Goal: Task Accomplishment & Management: Use online tool/utility

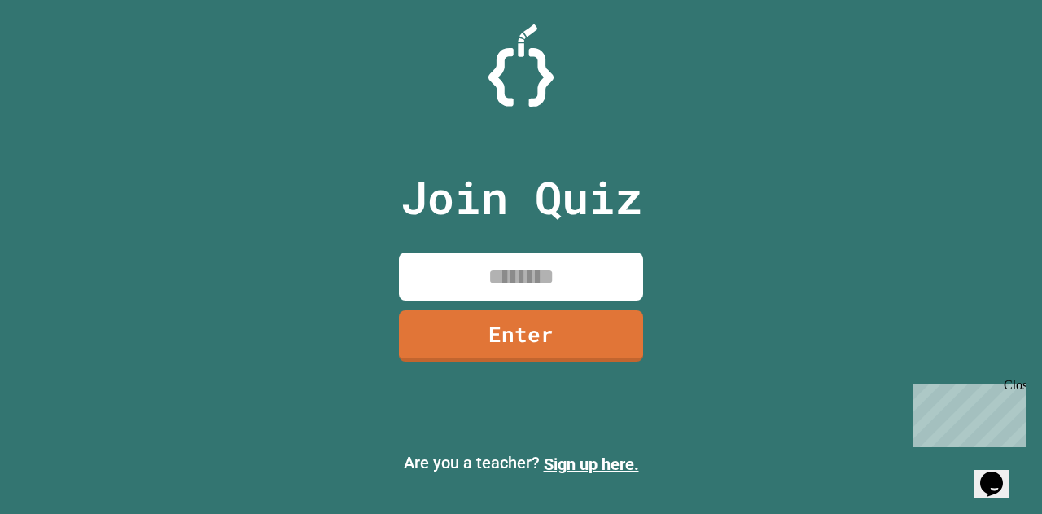
click at [512, 276] on input at bounding box center [521, 276] width 244 height 48
type input "********"
click at [516, 341] on link "Enter" at bounding box center [521, 335] width 247 height 54
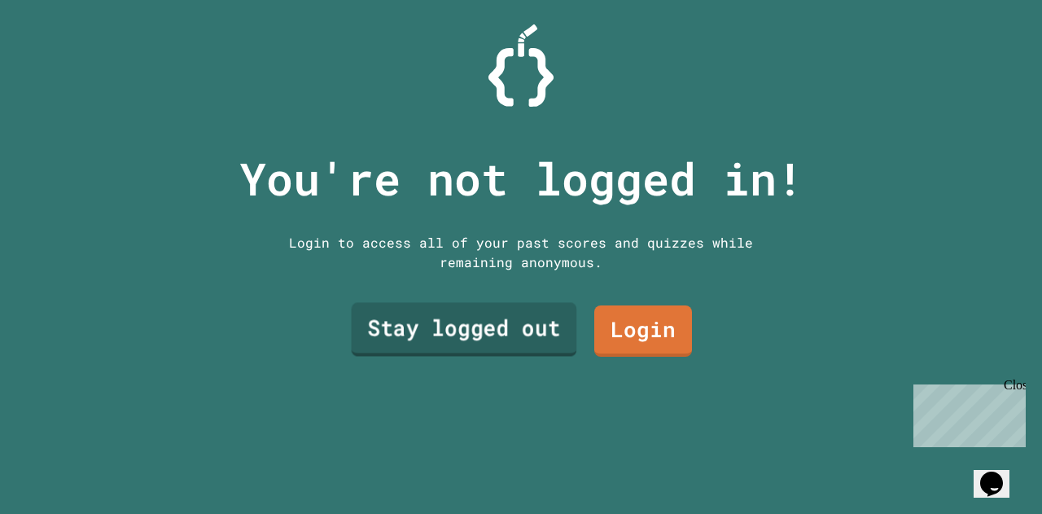
click at [534, 319] on link "Stay logged out" at bounding box center [465, 330] width 226 height 54
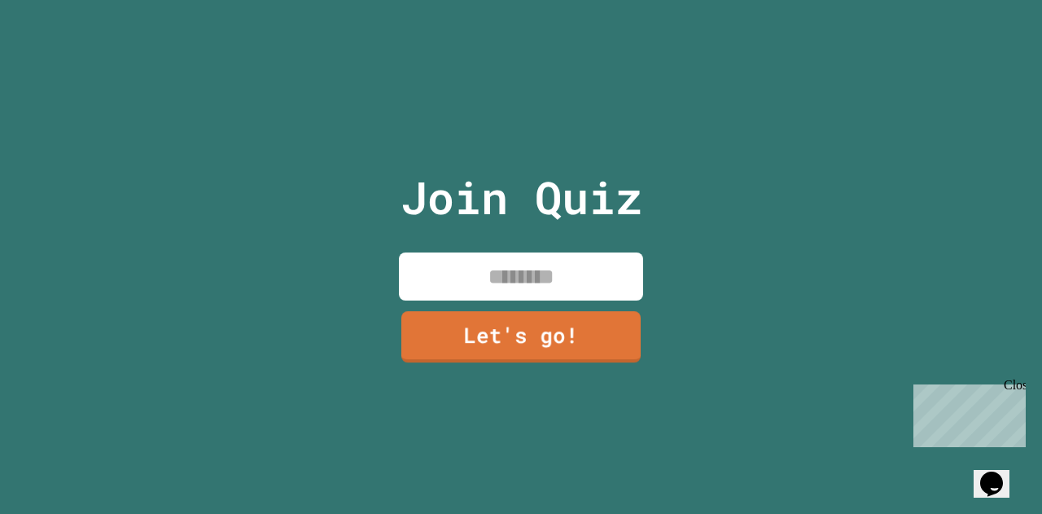
click at [544, 279] on input at bounding box center [521, 276] width 244 height 48
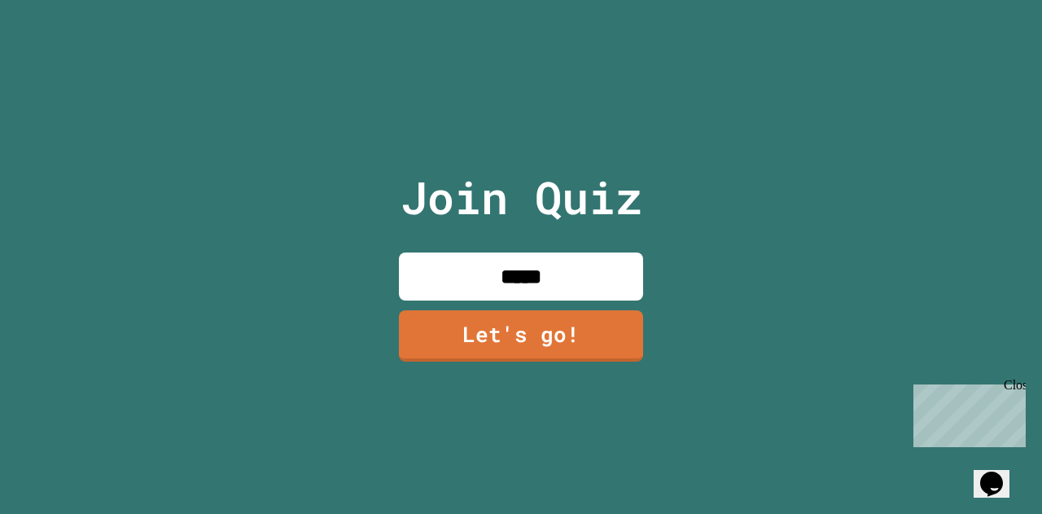
type input "*****"
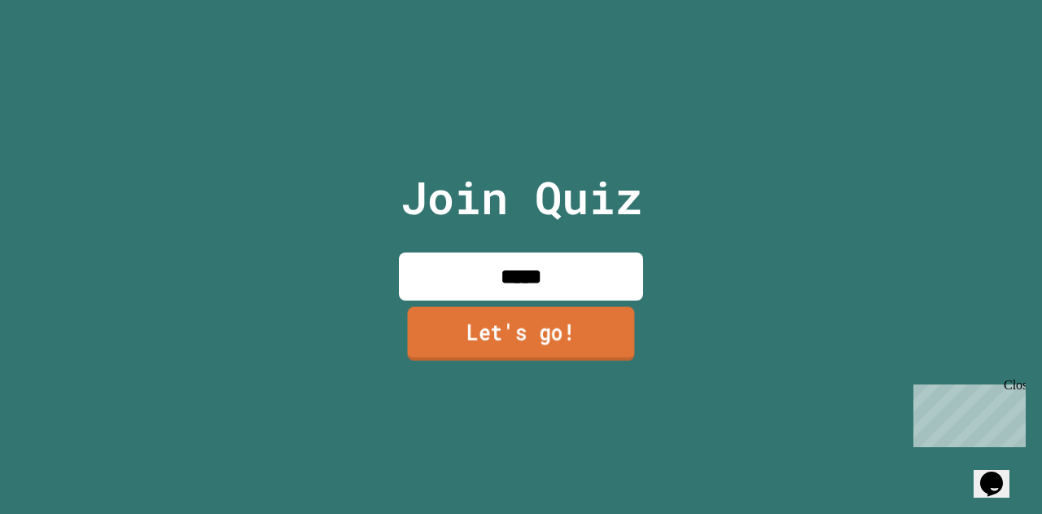
click at [526, 321] on link "Let's go!" at bounding box center [521, 333] width 227 height 54
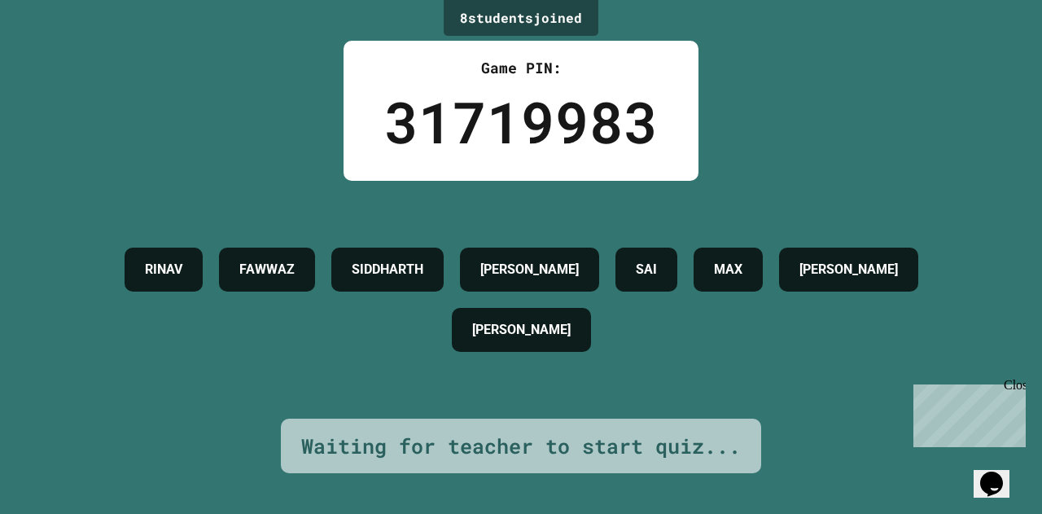
click at [526, 321] on div "[PERSON_NAME]" at bounding box center [521, 330] width 139 height 44
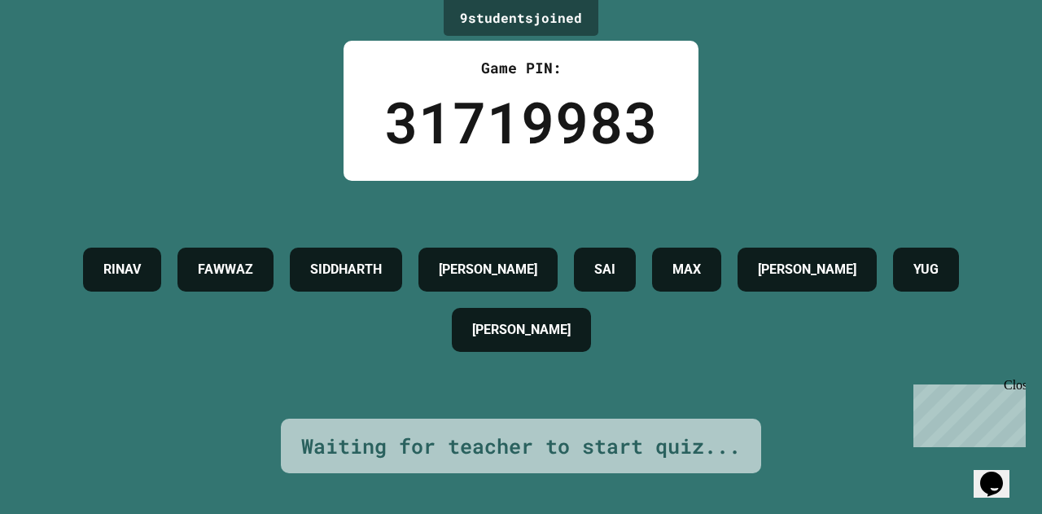
click at [1019, 384] on div "Close" at bounding box center [1014, 388] width 20 height 20
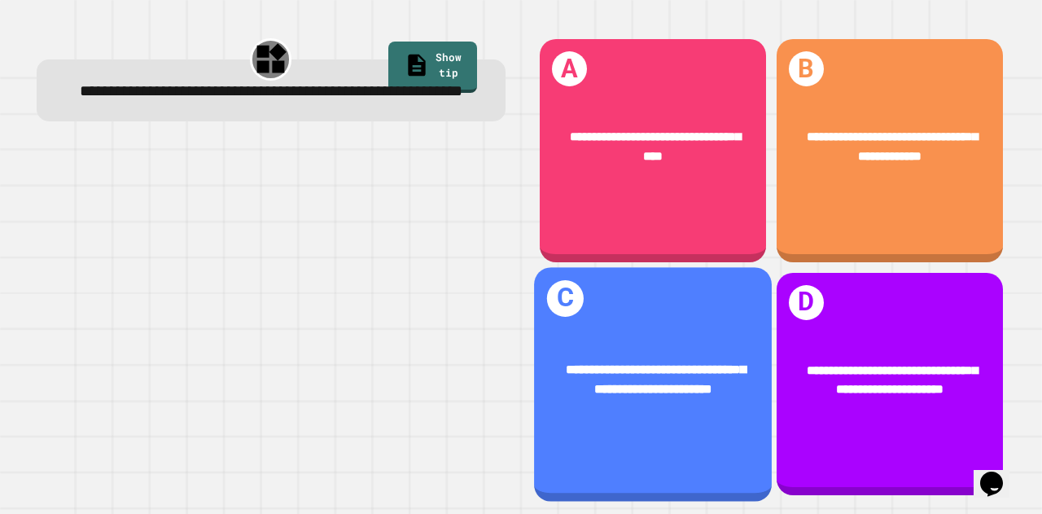
click at [651, 392] on div "**********" at bounding box center [653, 379] width 238 height 91
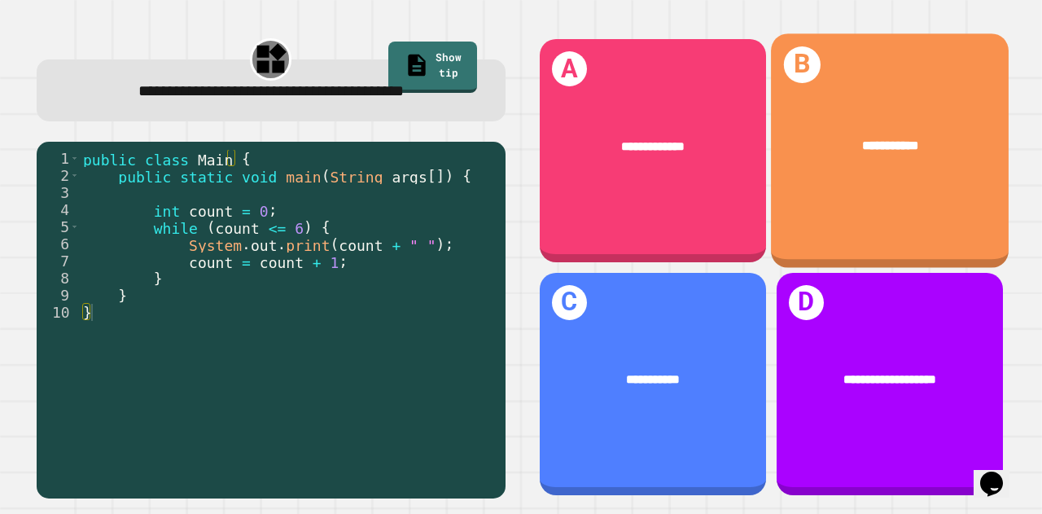
click at [843, 195] on div "**********" at bounding box center [890, 151] width 238 height 234
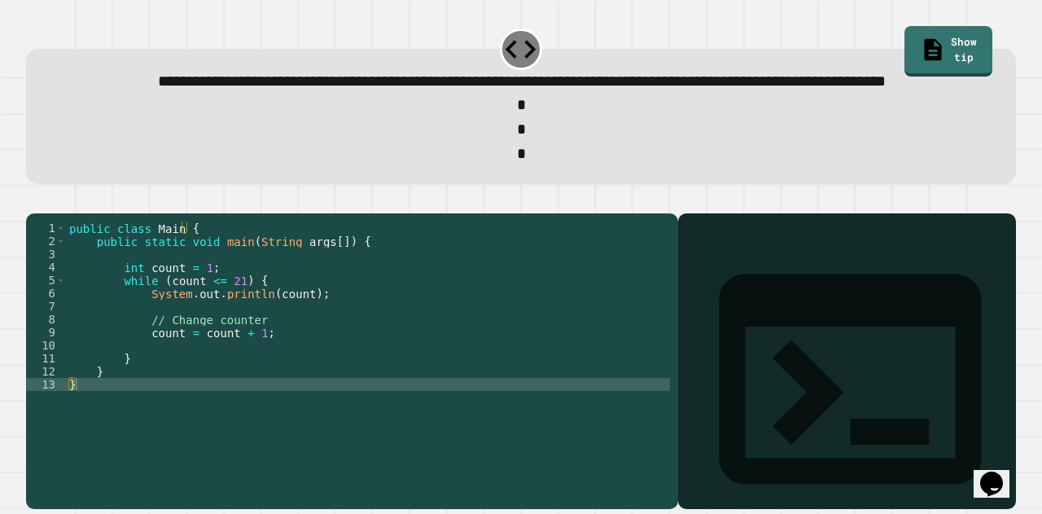
click at [226, 332] on div "public class Main { public static void main ( String args [ ]) { int count = 1 …" at bounding box center [368, 325] width 604 height 208
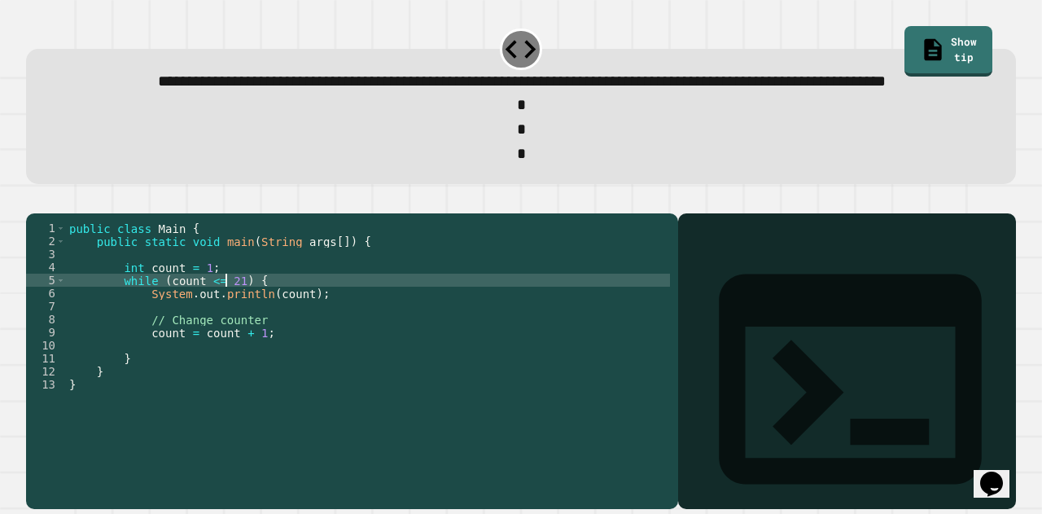
click at [232, 334] on div "public class Main { public static void main ( String args [ ]) { int count = 1 …" at bounding box center [368, 325] width 604 height 208
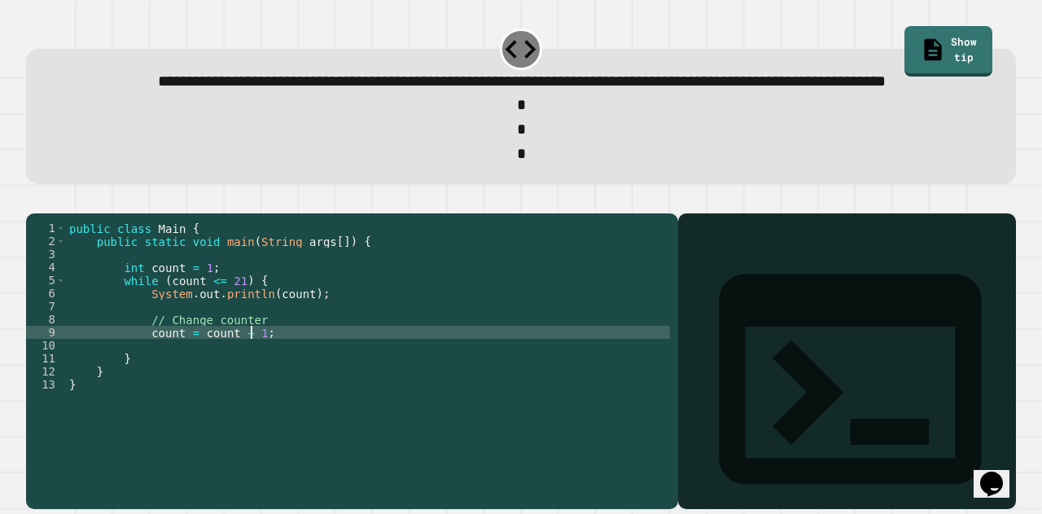
click at [249, 384] on div "public class Main { public static void main ( String args [ ]) { int count = 1 …" at bounding box center [368, 325] width 604 height 208
type textarea "**********"
click at [49, 216] on icon "button" at bounding box center [45, 209] width 9 height 11
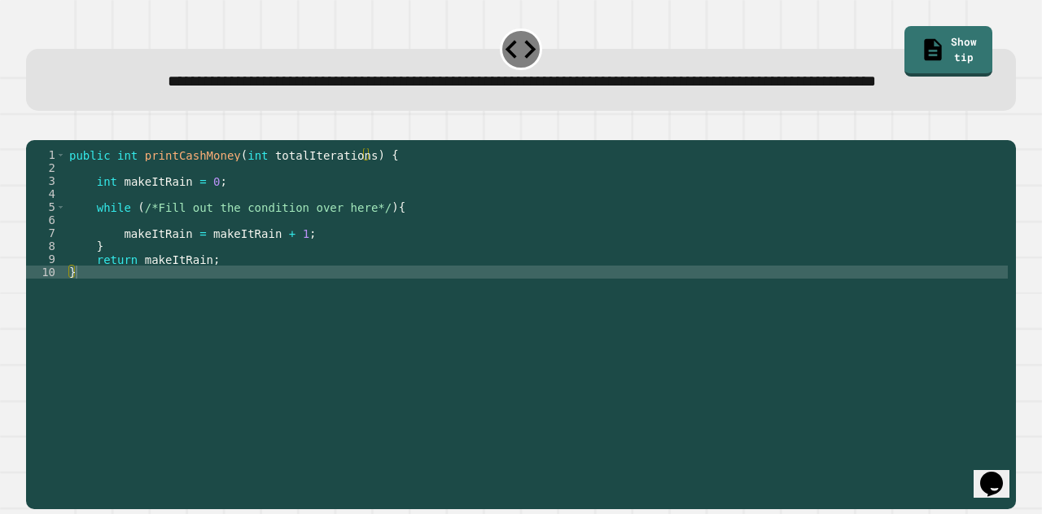
click at [210, 309] on div "public int printCashMoney ( int totalIterations ) { int makeItRain = 0 ; while …" at bounding box center [537, 291] width 942 height 287
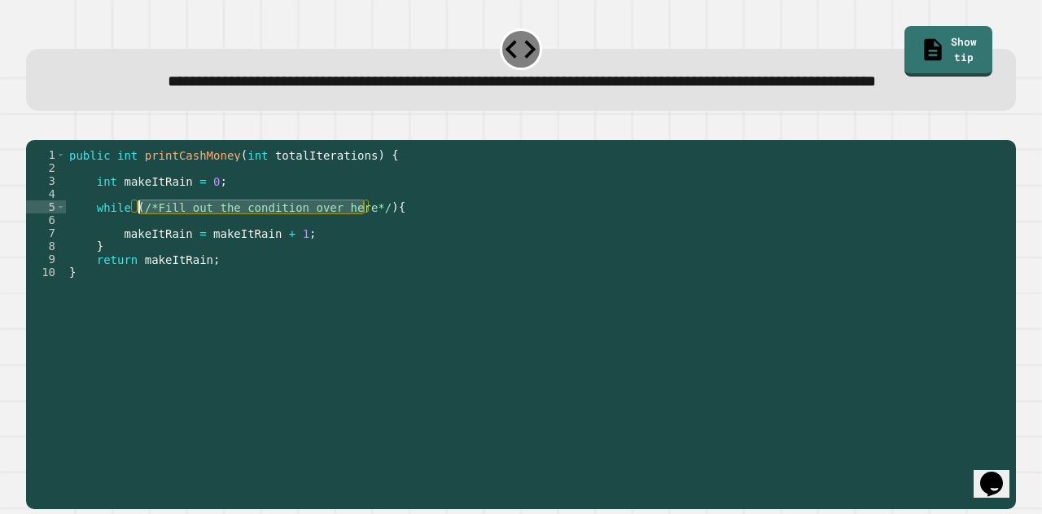
drag, startPoint x: 363, startPoint y: 256, endPoint x: 138, endPoint y: 253, distance: 224.7
click at [138, 253] on div "public int printCashMoney ( int totalIterations ) { int makeItRain = 0 ; while …" at bounding box center [537, 291] width 942 height 287
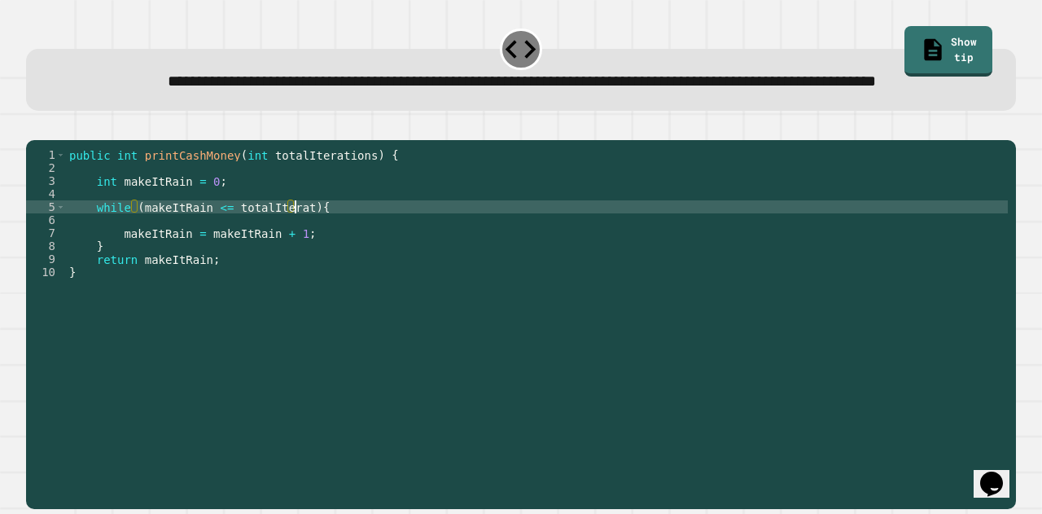
scroll to position [0, 17]
click at [34, 127] on icon "button" at bounding box center [34, 127] width 0 height 0
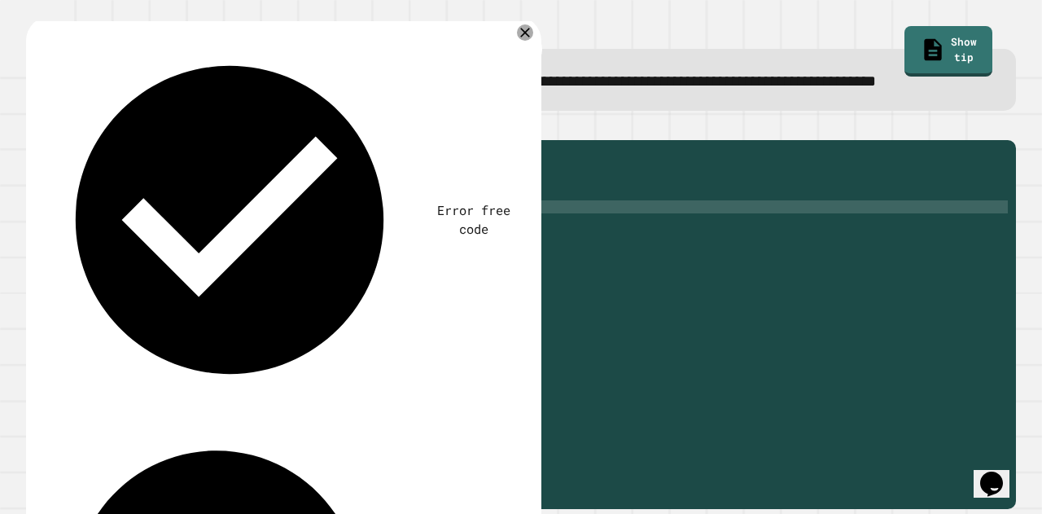
click at [216, 256] on div "public int printCashMoney ( int totalIterations ) { int makeItRain = 0 ; while …" at bounding box center [537, 291] width 942 height 287
click at [231, 259] on div "public int printCashMoney ( int totalIterations ) { int makeItRain = 0 ; while …" at bounding box center [537, 291] width 942 height 287
click at [214, 256] on div "public int printCashMoney ( int totalIterations ) { int makeItRain = 0 ; while …" at bounding box center [537, 291] width 942 height 287
click at [524, 38] on icon at bounding box center [524, 32] width 11 height 11
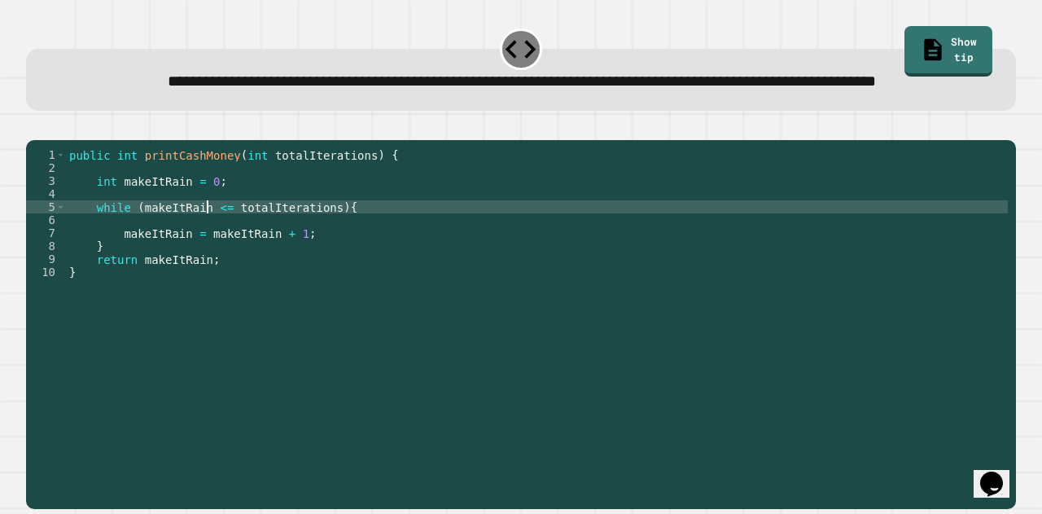
click at [209, 256] on div "public int printCashMoney ( int totalIterations ) { int makeItRain = 0 ; while …" at bounding box center [537, 291] width 942 height 287
click at [213, 255] on div "public int printCashMoney ( int totalIterations ) { int makeItRain = 0 ; while …" at bounding box center [537, 291] width 942 height 287
type textarea "**********"
click at [34, 127] on icon "button" at bounding box center [34, 127] width 0 height 0
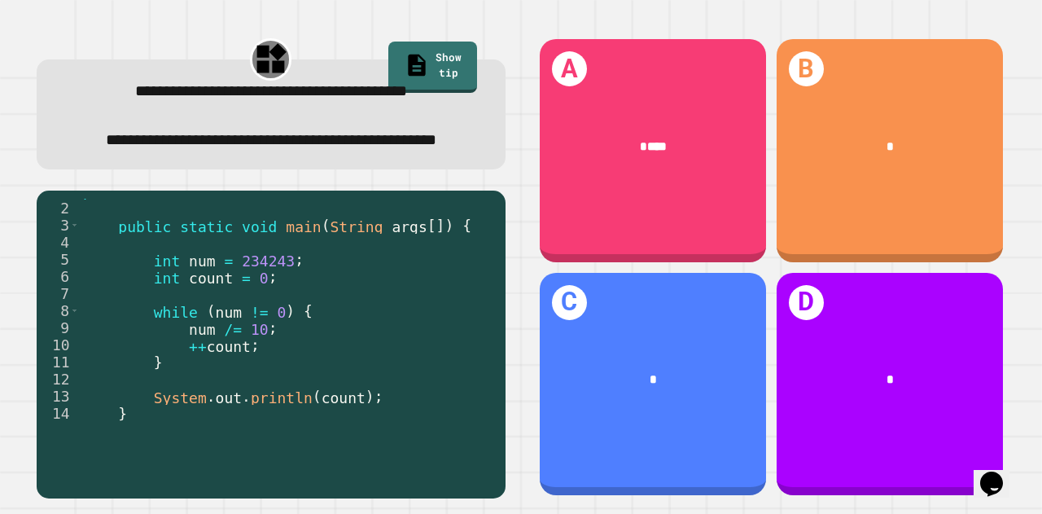
scroll to position [34, 0]
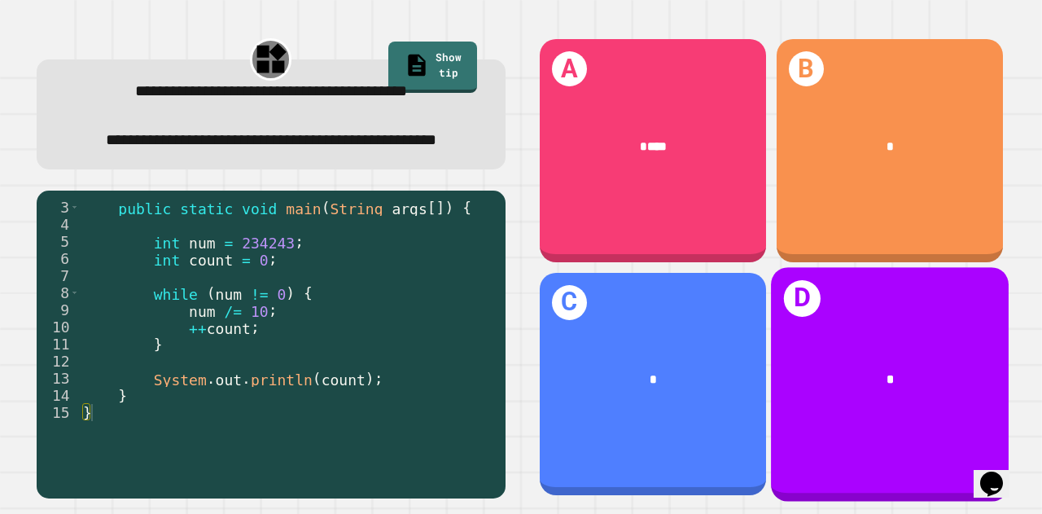
click at [826, 370] on div "*" at bounding box center [890, 380] width 186 height 20
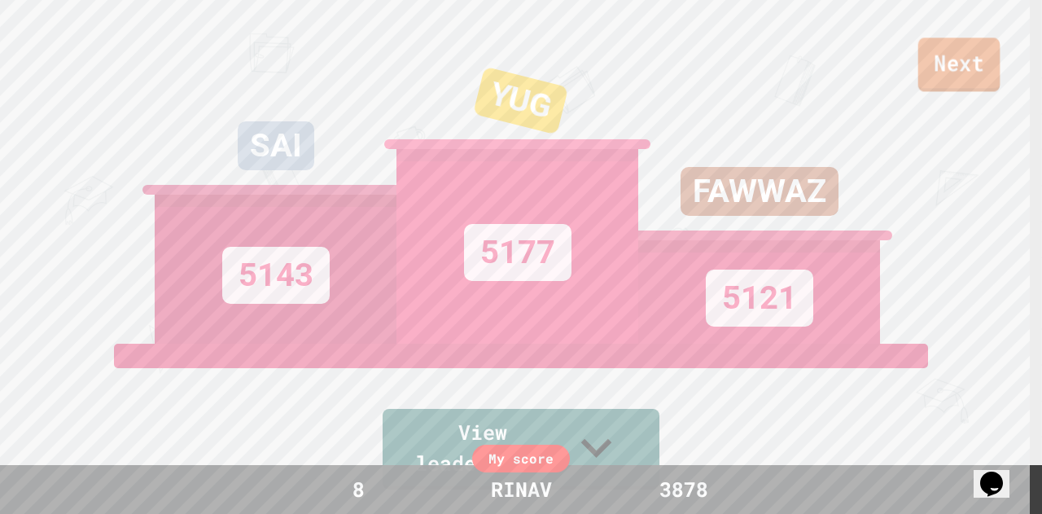
click at [969, 59] on link "Next" at bounding box center [959, 64] width 82 height 54
